Goal: Find specific fact: Find specific fact

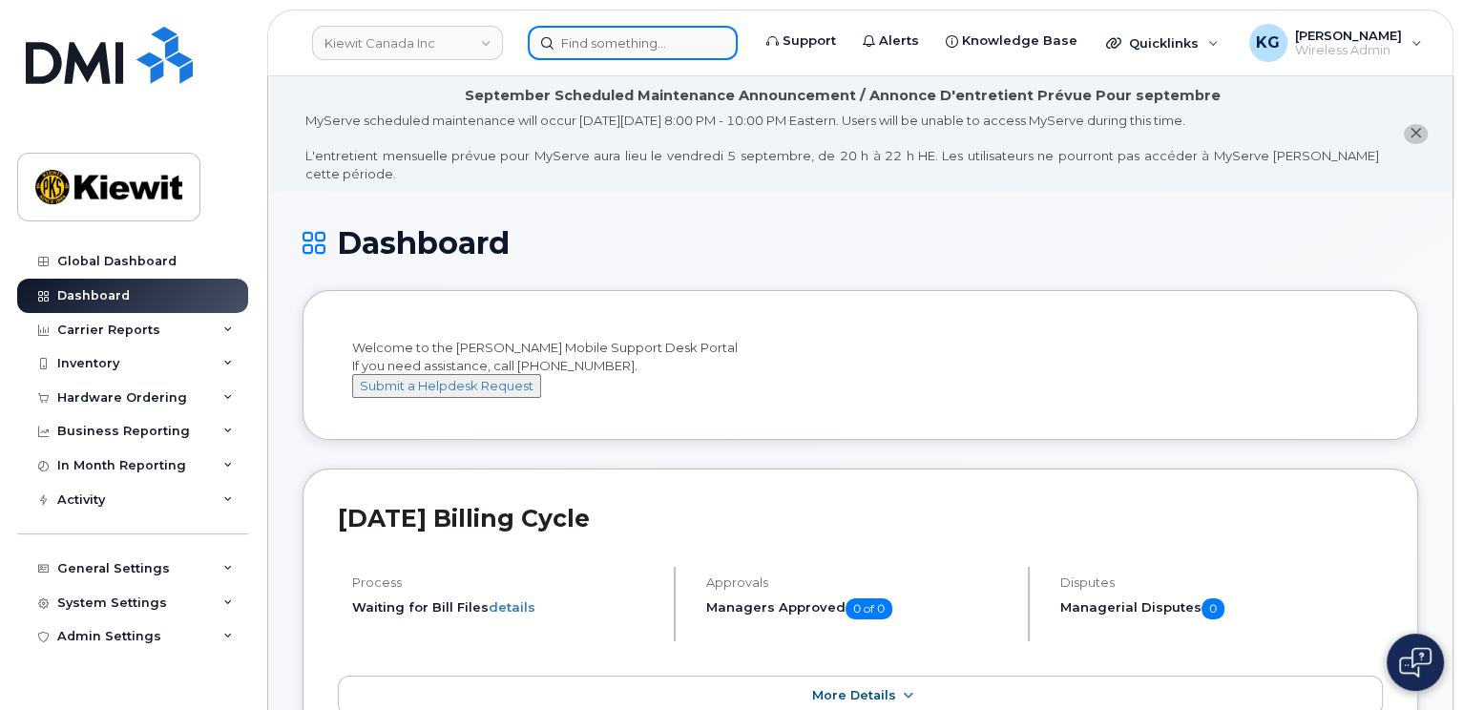
click at [596, 39] on input at bounding box center [633, 43] width 210 height 34
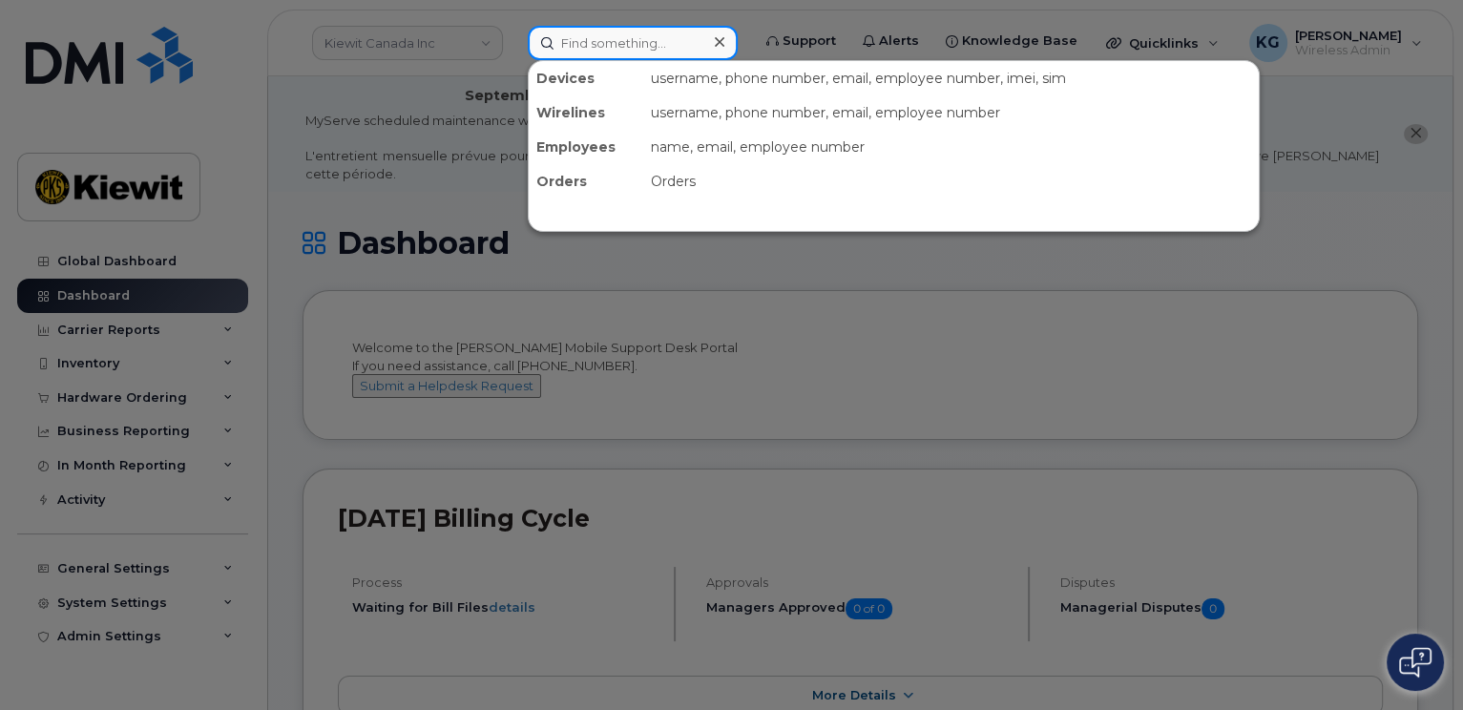
paste input "4374259102"
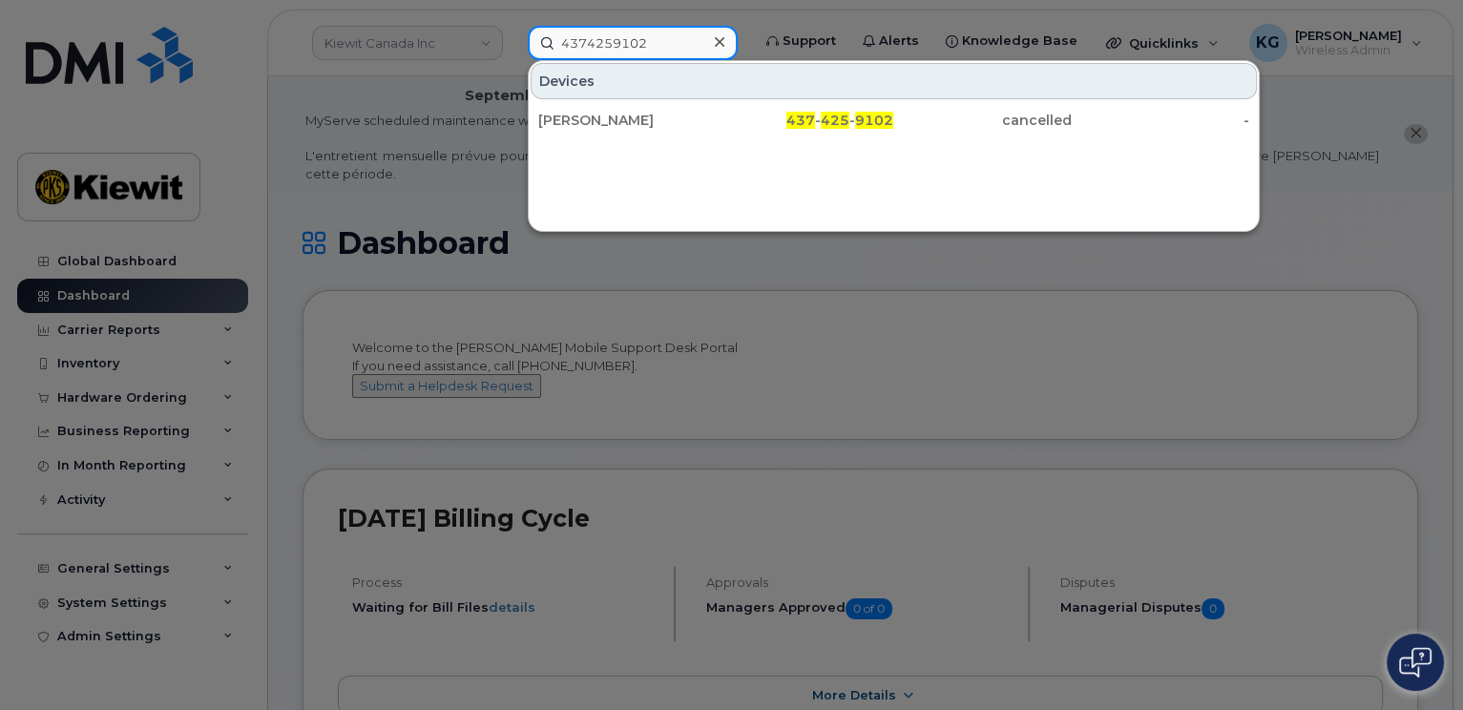
type input "4374259102"
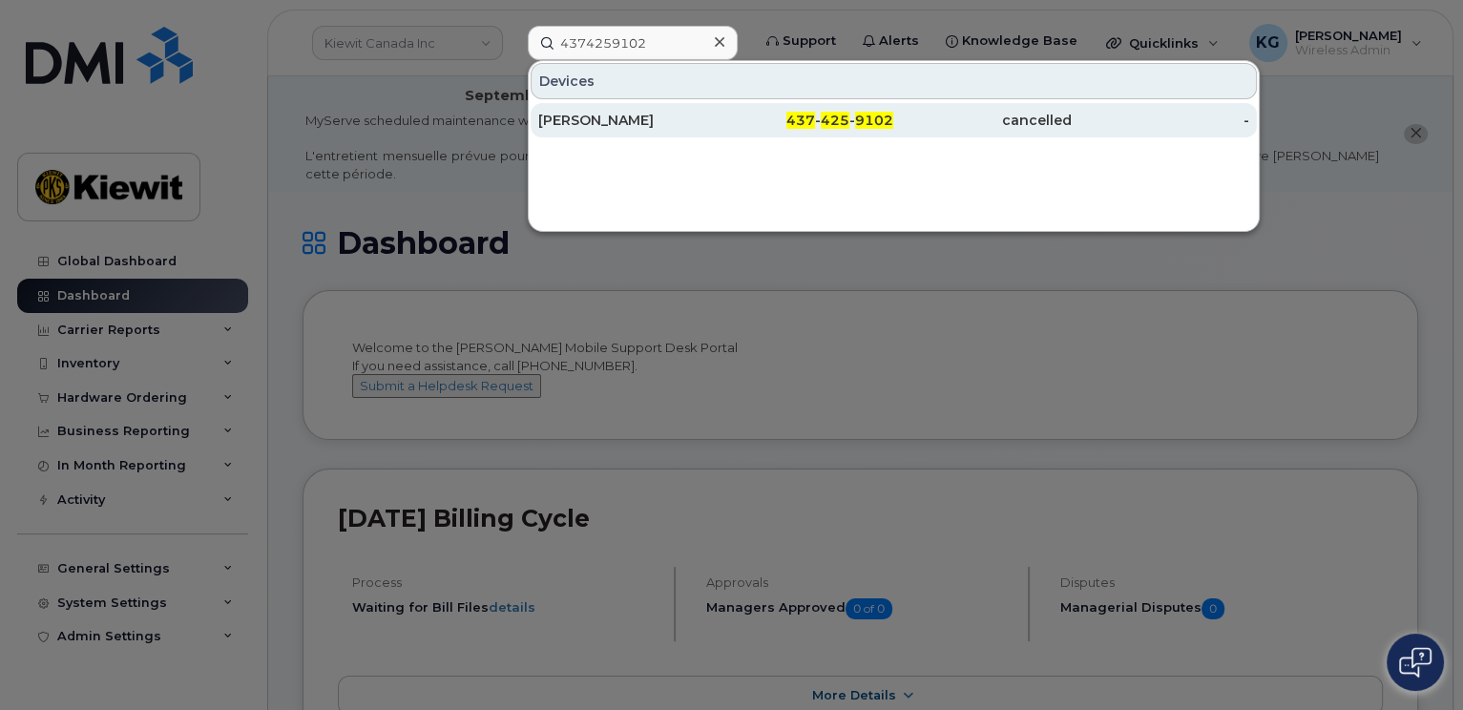
click at [599, 106] on div "[PERSON_NAME]" at bounding box center [627, 120] width 178 height 34
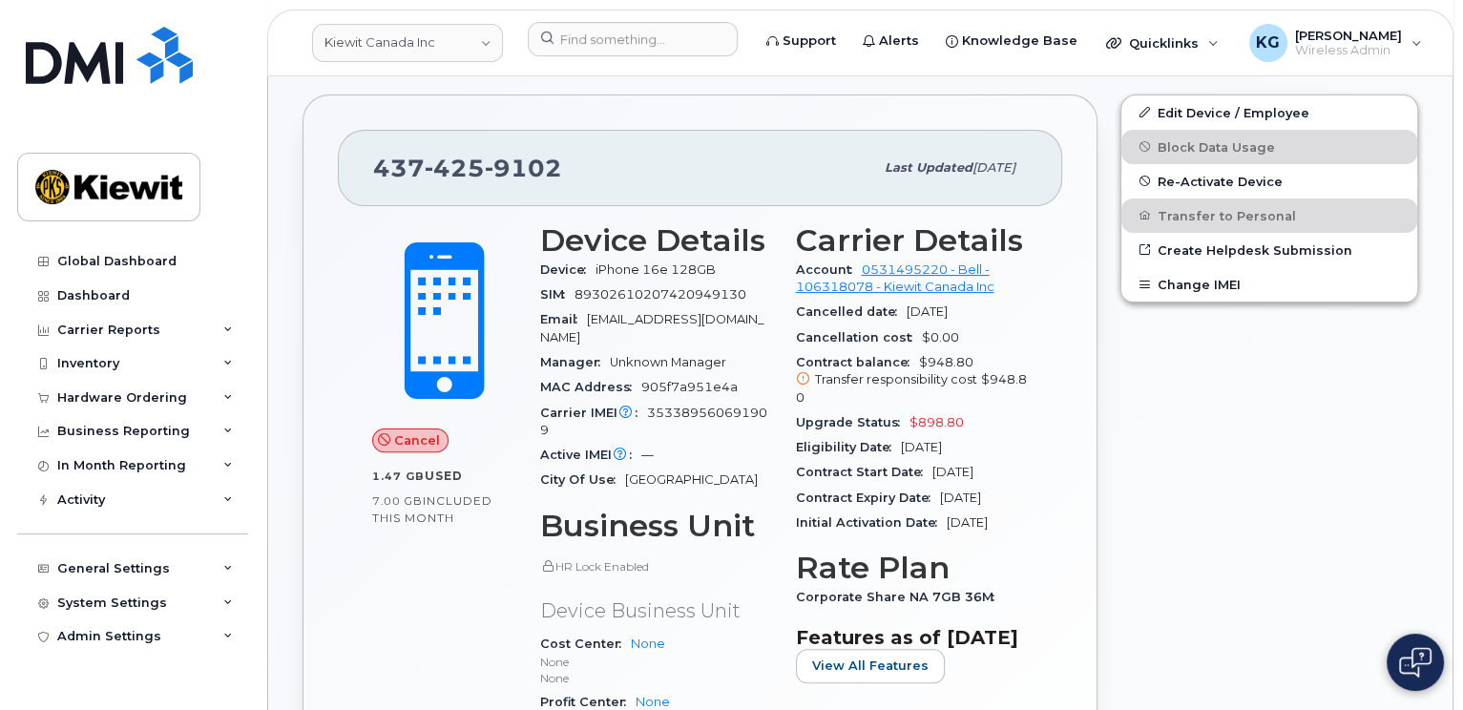
scroll to position [382, 0]
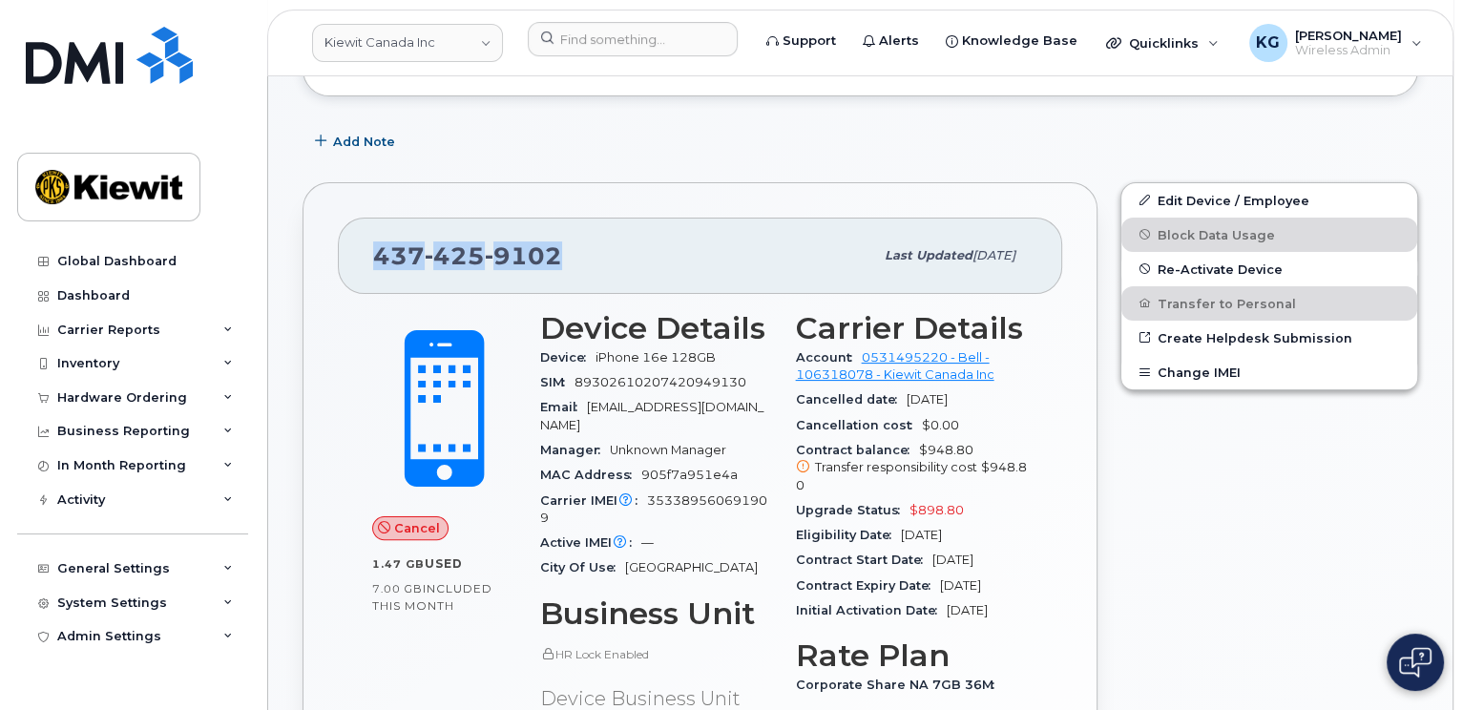
drag, startPoint x: 560, startPoint y: 233, endPoint x: 342, endPoint y: 239, distance: 218.7
click at [342, 239] on div "[PHONE_NUMBER] Last updated [DATE]" at bounding box center [700, 256] width 724 height 76
copy span "[PHONE_NUMBER]"
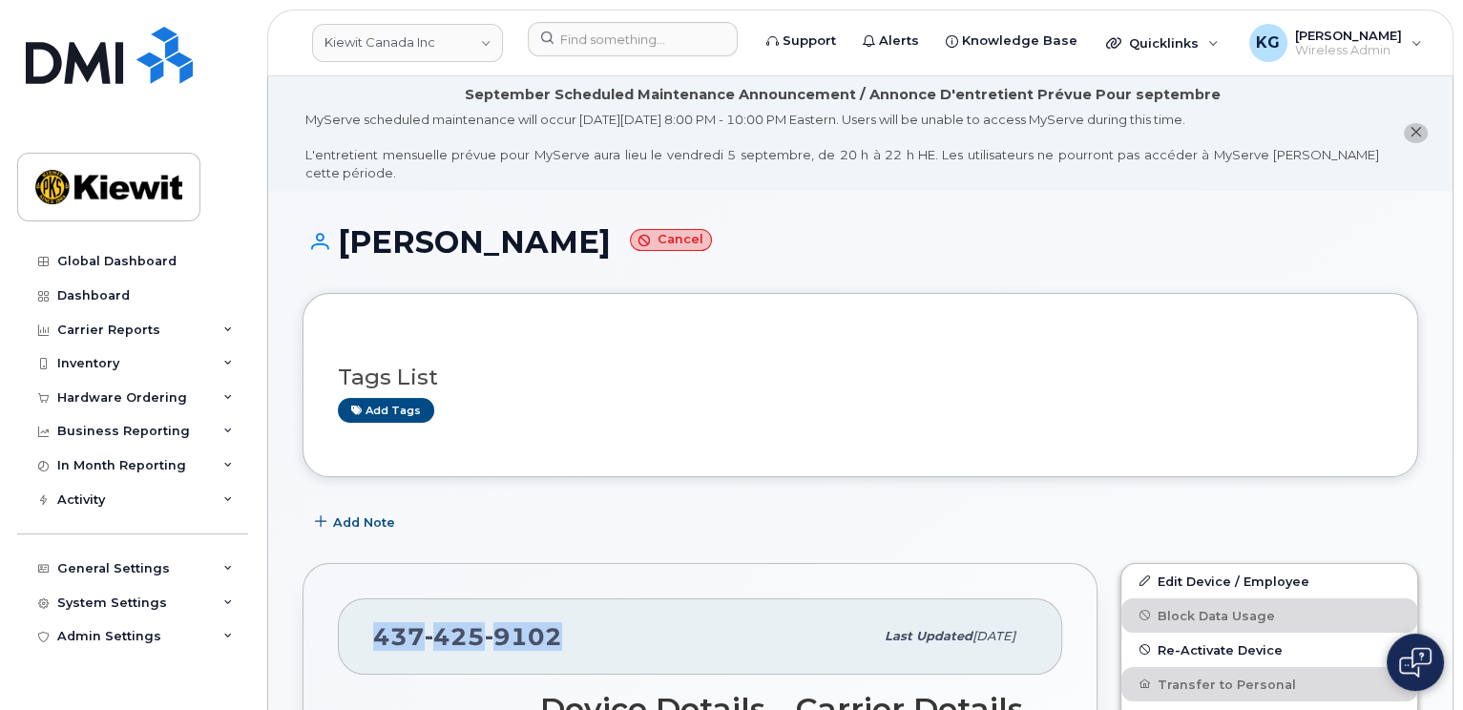
scroll to position [0, 0]
drag, startPoint x: 416, startPoint y: 224, endPoint x: 335, endPoint y: 227, distance: 81.2
click at [335, 226] on h1 "[PERSON_NAME] Cancel" at bounding box center [861, 242] width 1116 height 33
copy h1 "Farid"
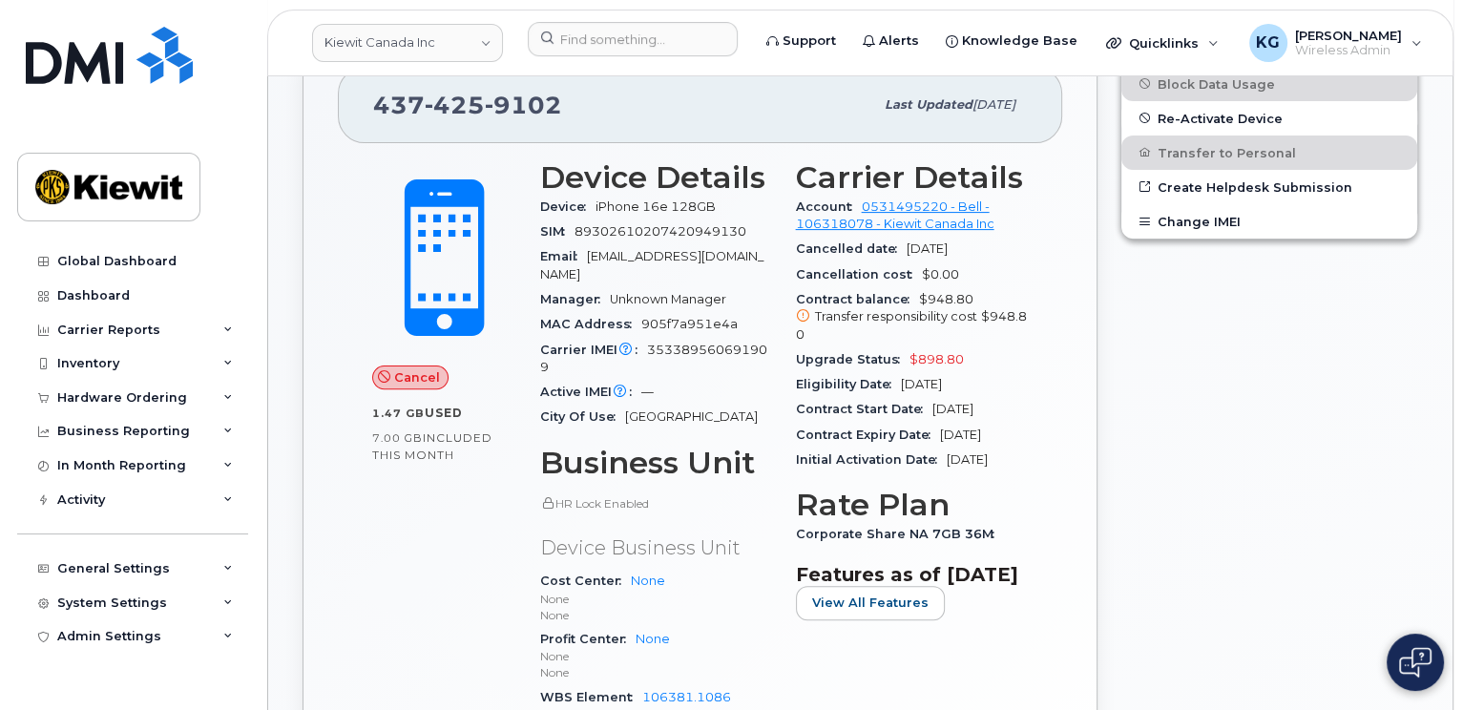
scroll to position [573, 0]
